Goal: Task Accomplishment & Management: Complete application form

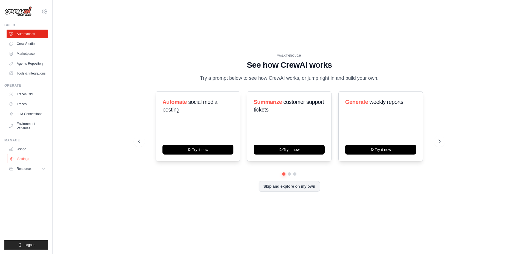
click at [26, 163] on link "Settings" at bounding box center [27, 158] width 41 height 9
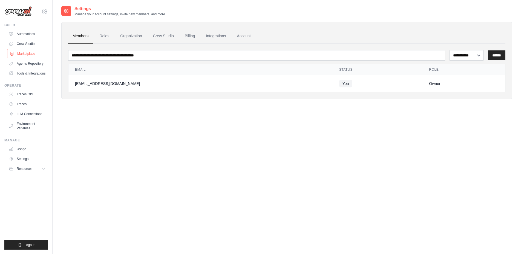
click at [34, 50] on link "Marketplace" at bounding box center [27, 53] width 41 height 9
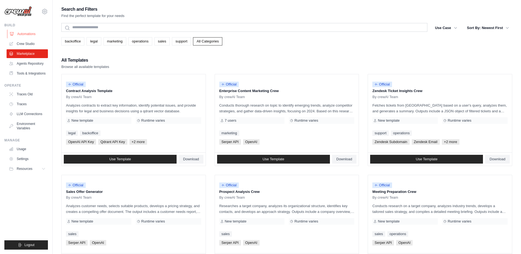
click at [33, 35] on link "Automations" at bounding box center [27, 34] width 41 height 9
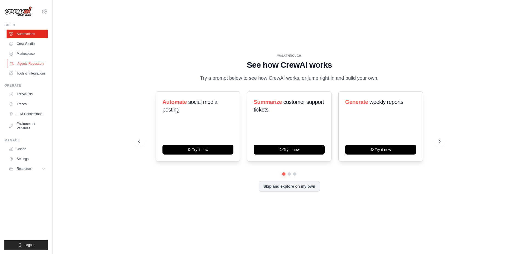
click at [42, 65] on link "Agents Repository" at bounding box center [27, 63] width 41 height 9
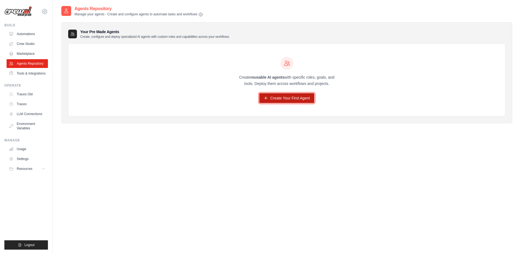
click at [286, 99] on link "Create Your First Agent" at bounding box center [286, 98] width 55 height 10
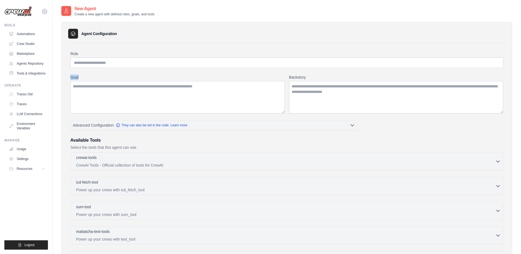
drag, startPoint x: 89, startPoint y: 76, endPoint x: 64, endPoint y: 78, distance: 25.0
click at [68, 78] on li "Role Goal [GEOGRAPHIC_DATA] Advanced Configuration They can also be set in the …" at bounding box center [286, 178] width 437 height 271
copy label "Goal"
drag, startPoint x: 317, startPoint y: 76, endPoint x: 286, endPoint y: 78, distance: 30.7
click at [286, 78] on div "Goal [GEOGRAPHIC_DATA]" at bounding box center [286, 93] width 433 height 39
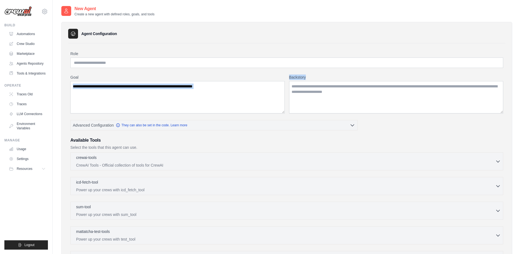
copy div "Backstory"
drag, startPoint x: 422, startPoint y: 91, endPoint x: 287, endPoint y: 86, distance: 135.1
click at [289, 86] on textarea "Backstory" at bounding box center [396, 97] width 214 height 32
drag, startPoint x: 292, startPoint y: 86, endPoint x: 427, endPoint y: 98, distance: 135.8
click at [427, 98] on textarea "Backstory" at bounding box center [396, 97] width 214 height 32
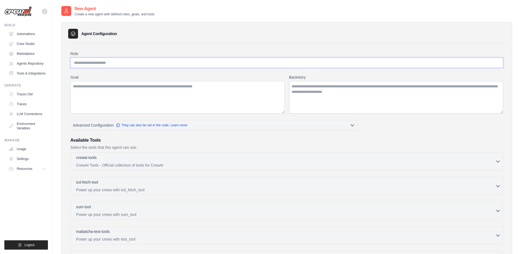
click at [116, 64] on input "Role" at bounding box center [286, 62] width 433 height 10
type input "*"
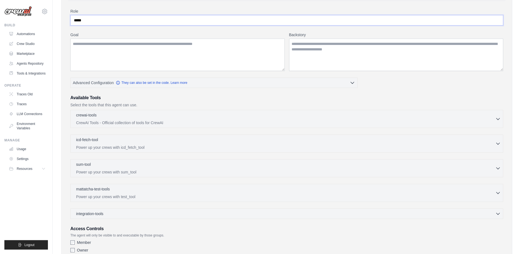
scroll to position [82, 0]
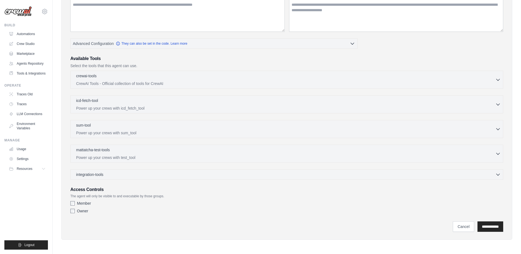
type input "*****"
drag, startPoint x: 175, startPoint y: 195, endPoint x: 66, endPoint y: 188, distance: 109.2
click at [68, 188] on li "Role ***** Goal [GEOGRAPHIC_DATA] Advanced Configuration They can also be set i…" at bounding box center [286, 97] width 437 height 271
click at [188, 189] on h3 "Access Controls" at bounding box center [286, 189] width 433 height 7
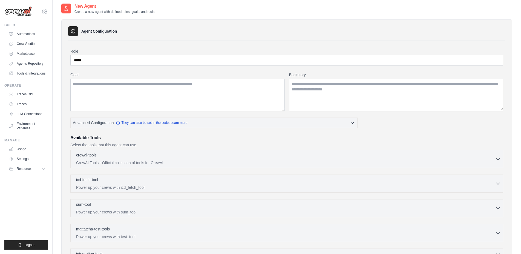
scroll to position [0, 0]
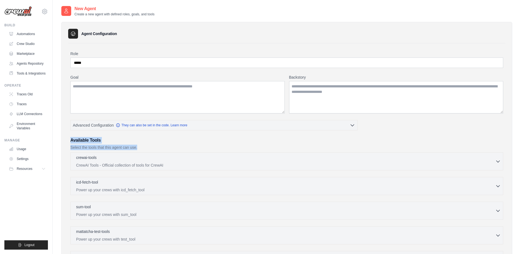
drag, startPoint x: 68, startPoint y: 140, endPoint x: 158, endPoint y: 147, distance: 90.0
click at [158, 147] on div "Role ***** Goal [GEOGRAPHIC_DATA] Advanced Configuration They can also be set i…" at bounding box center [286, 178] width 437 height 271
copy div "Available Tools Select the tools that this agent can use."
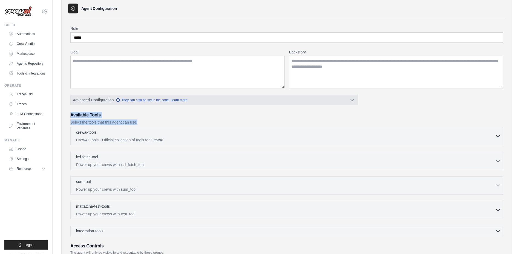
scroll to position [28, 0]
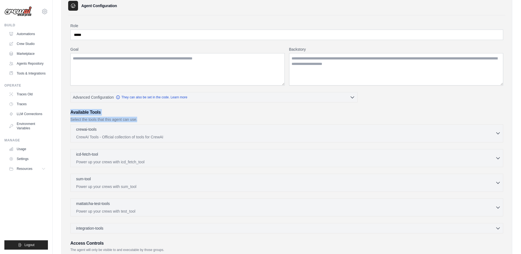
drag, startPoint x: 176, startPoint y: 137, endPoint x: 84, endPoint y: 129, distance: 93.1
click at [84, 129] on div "crewai-tools 0 selected CrewAI Tools - Official collection of tools for CrewAI" at bounding box center [285, 132] width 419 height 13
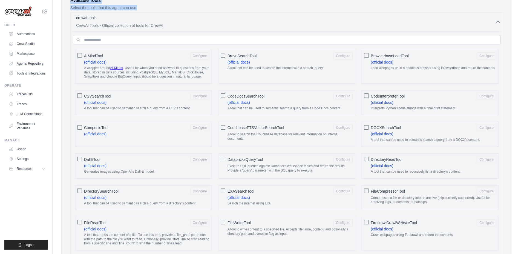
scroll to position [0, 0]
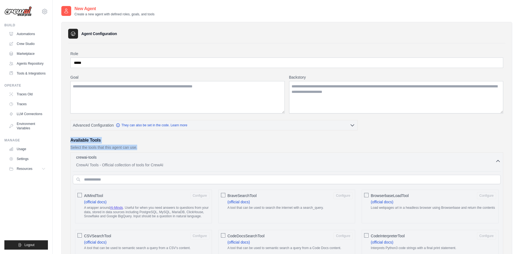
click at [197, 162] on div "crewai-tools 0 selected CrewAI Tools - Official collection of tools for CrewAI" at bounding box center [285, 160] width 419 height 13
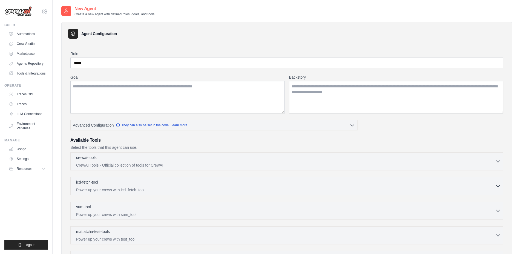
click at [213, 134] on div "Role ***** Goal [GEOGRAPHIC_DATA] Advanced Configuration They can also be set i…" at bounding box center [286, 174] width 433 height 246
click at [350, 97] on textarea "Backstory" at bounding box center [396, 97] width 214 height 32
paste textarea "**********"
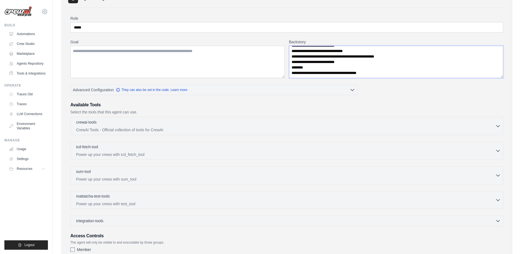
scroll to position [82, 0]
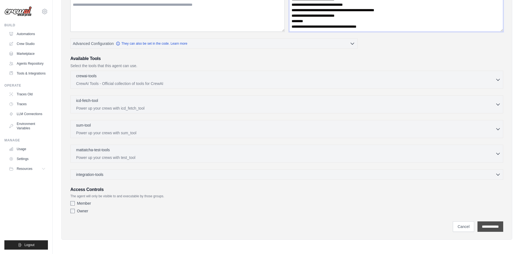
type textarea "**********"
click at [488, 227] on input "**********" at bounding box center [490, 226] width 26 height 10
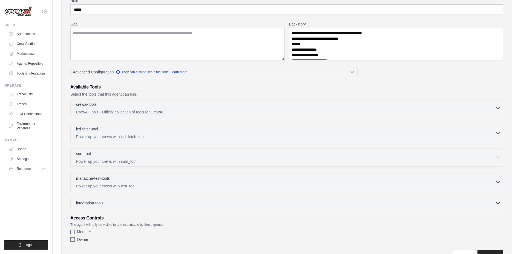
scroll to position [0, 0]
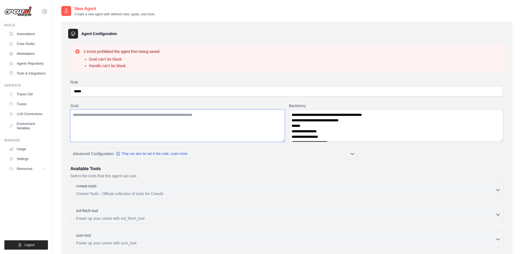
click at [248, 119] on textarea "Goal" at bounding box center [177, 126] width 214 height 32
paste textarea "**********"
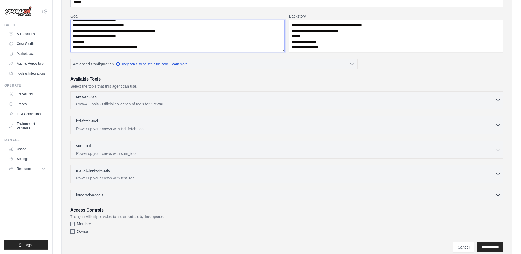
scroll to position [110, 0]
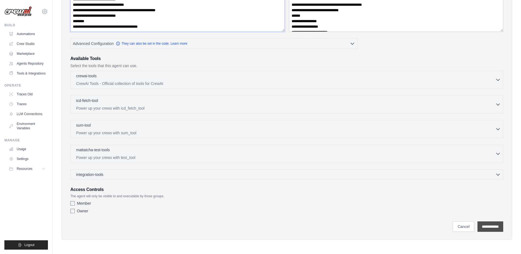
type textarea "**********"
click at [497, 229] on input "**********" at bounding box center [490, 226] width 26 height 10
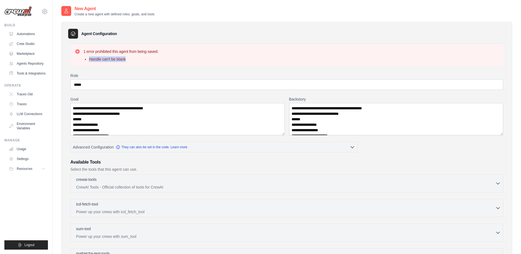
drag, startPoint x: 130, startPoint y: 63, endPoint x: 84, endPoint y: 58, distance: 45.4
click at [84, 58] on div "1 error prohibited this agent from being saved: Handle can't be blank" at bounding box center [286, 55] width 433 height 22
copy li "Handle can't be blank"
click at [47, 12] on icon at bounding box center [44, 11] width 7 height 7
click at [53, 32] on span "Settings" at bounding box center [67, 33] width 43 height 5
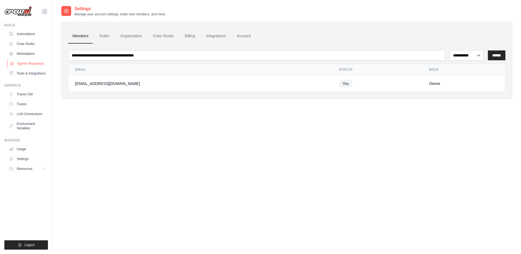
click at [26, 66] on link "Agents Repository" at bounding box center [27, 63] width 41 height 9
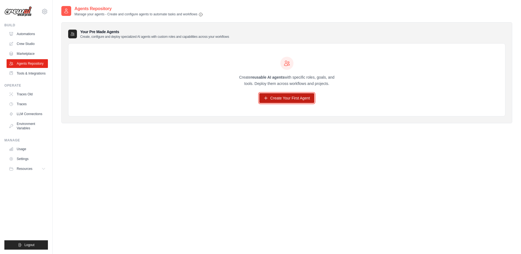
click at [297, 100] on link "Create Your First Agent" at bounding box center [286, 98] width 55 height 10
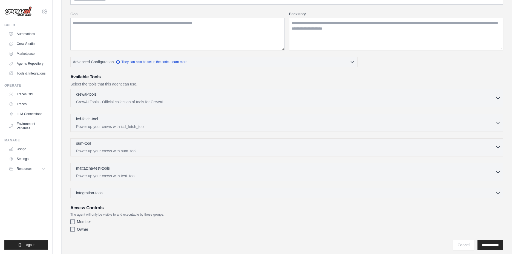
scroll to position [82, 0]
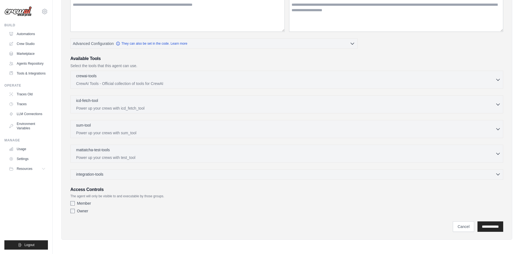
click at [163, 175] on div "integration-tools 0 selected" at bounding box center [288, 173] width 425 height 5
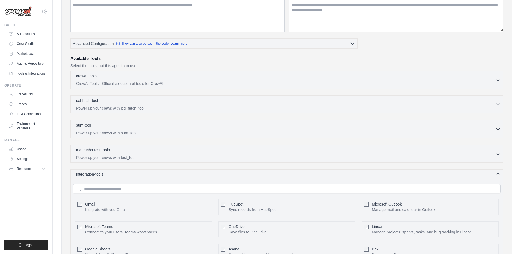
click at [163, 175] on div "integration-tools 0 selected" at bounding box center [288, 173] width 425 height 5
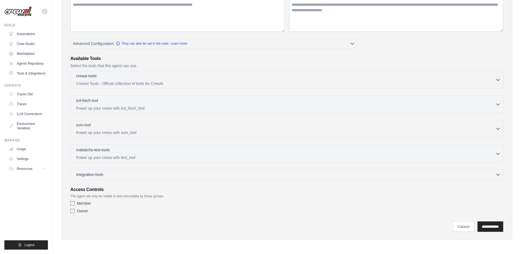
scroll to position [0, 0]
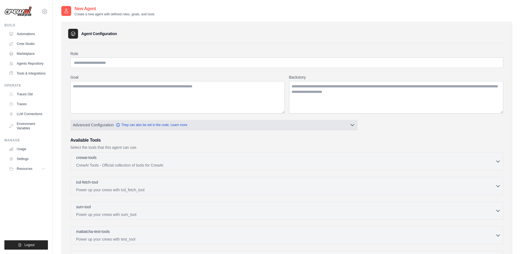
click at [238, 127] on button "Advanced Configuration They can also be set in the code. Learn more" at bounding box center [214, 125] width 287 height 10
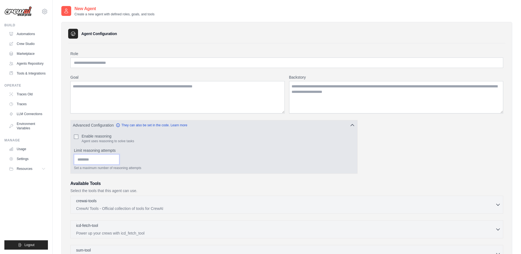
click at [105, 162] on input "Limit reasoning attempts" at bounding box center [96, 159] width 45 height 10
click at [102, 133] on div "Enable reasoning Agent uses reasoning to solve tasks Limit reasoning attempts S…" at bounding box center [214, 151] width 287 height 43
click at [98, 133] on div "Enable reasoning Agent uses reasoning to solve tasks Limit reasoning attempts S…" at bounding box center [214, 151] width 287 height 43
click at [94, 137] on label "Enable reasoning" at bounding box center [108, 135] width 53 height 5
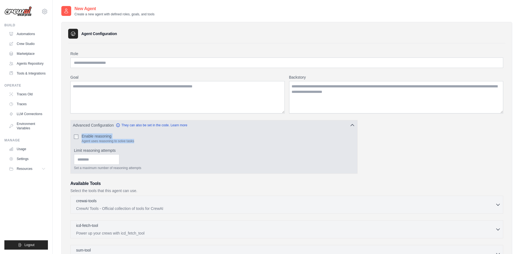
drag, startPoint x: 144, startPoint y: 142, endPoint x: 82, endPoint y: 136, distance: 61.7
click at [82, 136] on div "Enable reasoning Agent uses reasoning to solve tasks" at bounding box center [214, 138] width 280 height 10
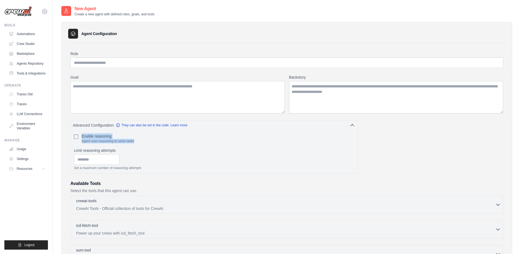
copy div "Enable reasoning Agent uses reasoning to solve tasks"
